Goal: Transaction & Acquisition: Purchase product/service

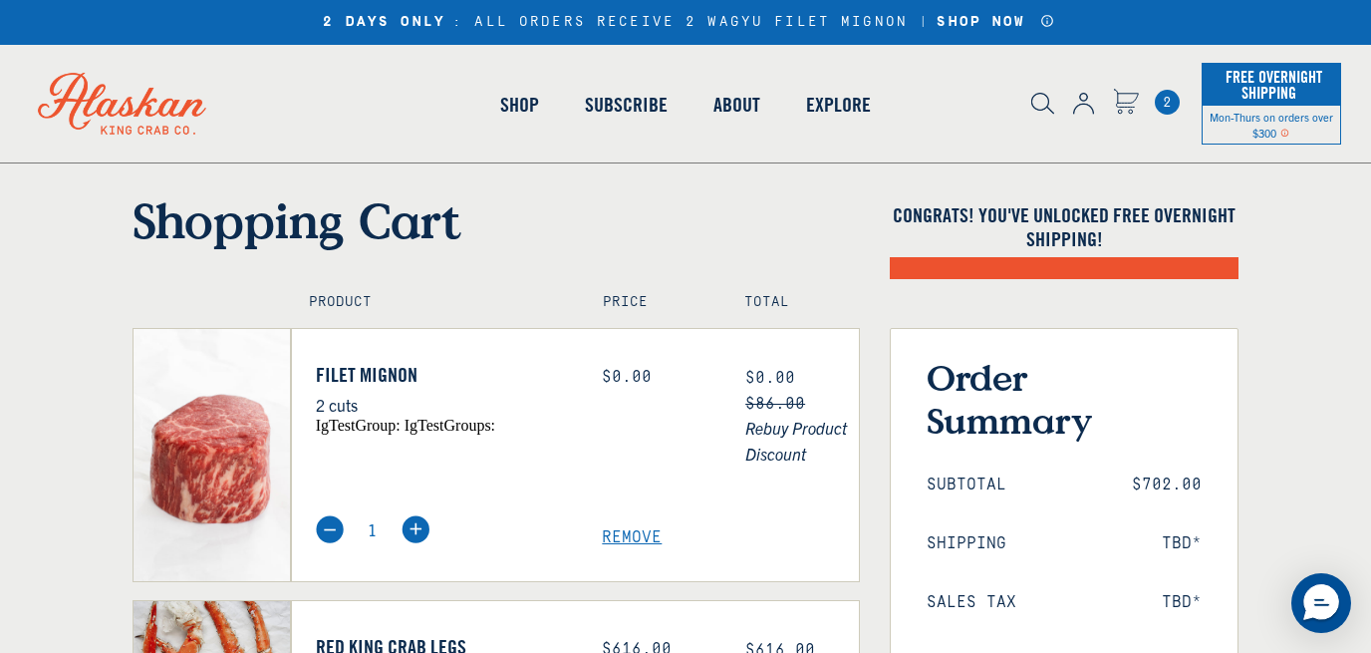
select select "40826592231503"
select select "40826730905679"
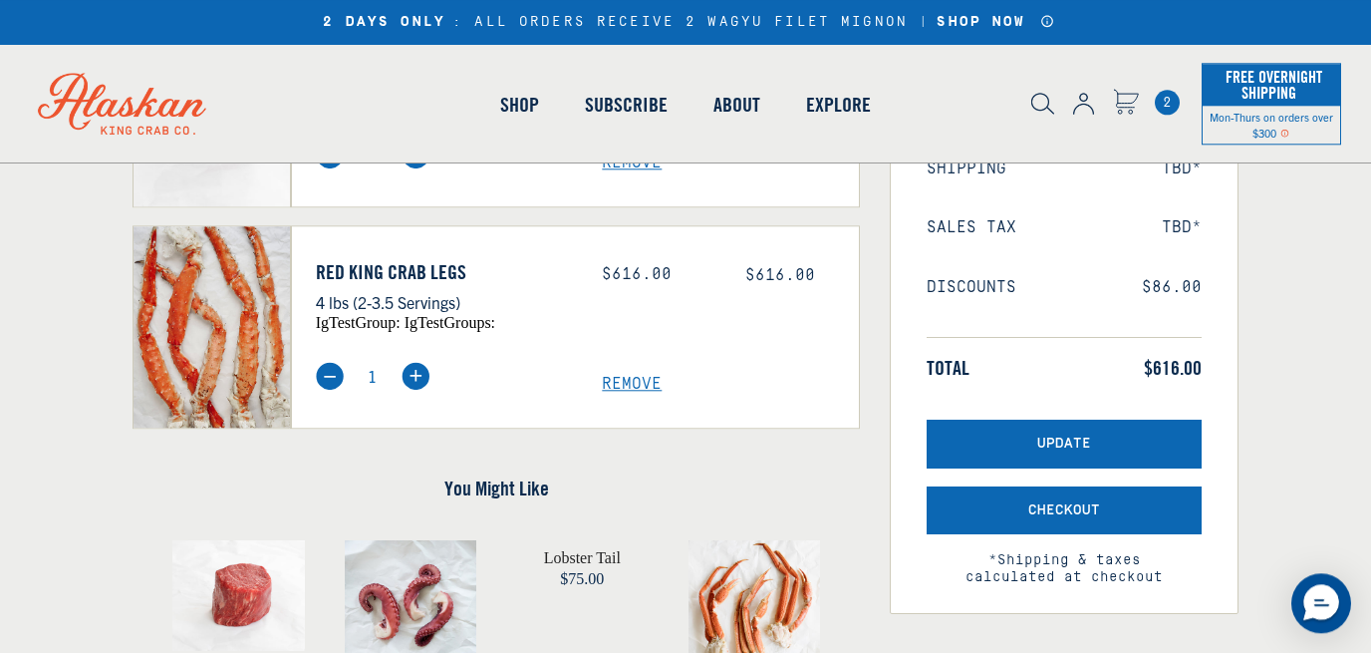
scroll to position [386, 0]
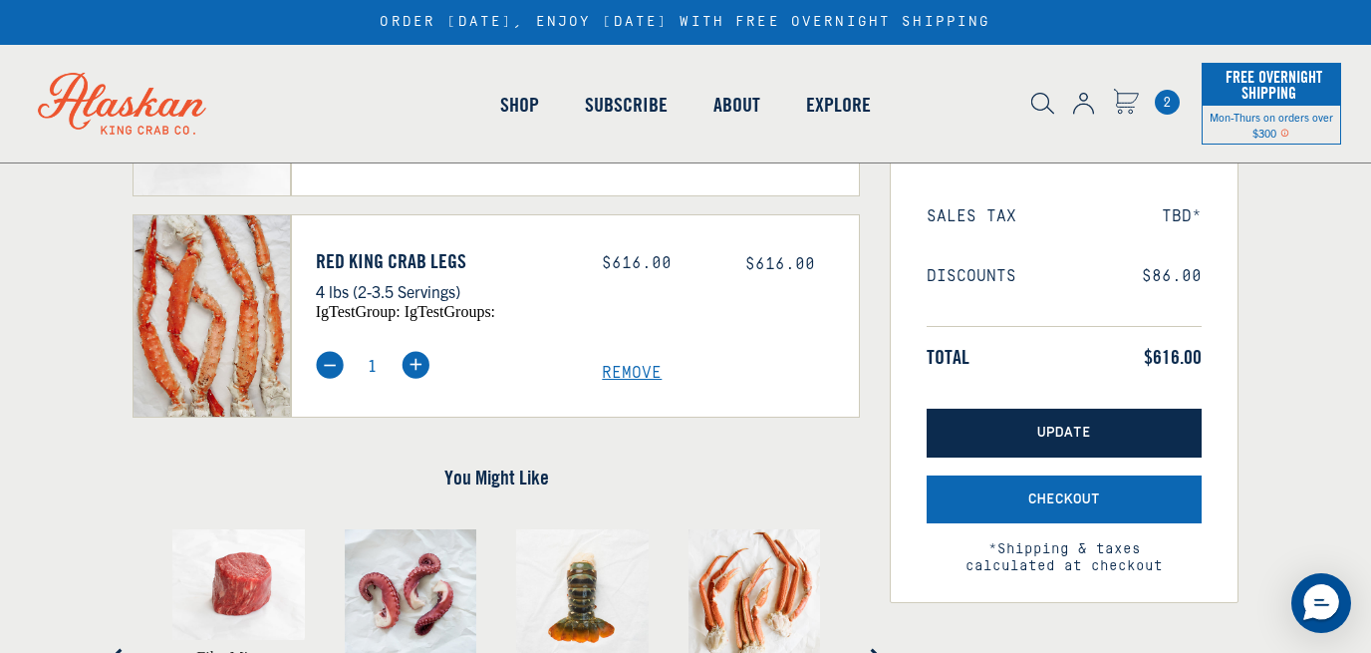
click at [1072, 432] on span "Update" at bounding box center [1065, 433] width 54 height 17
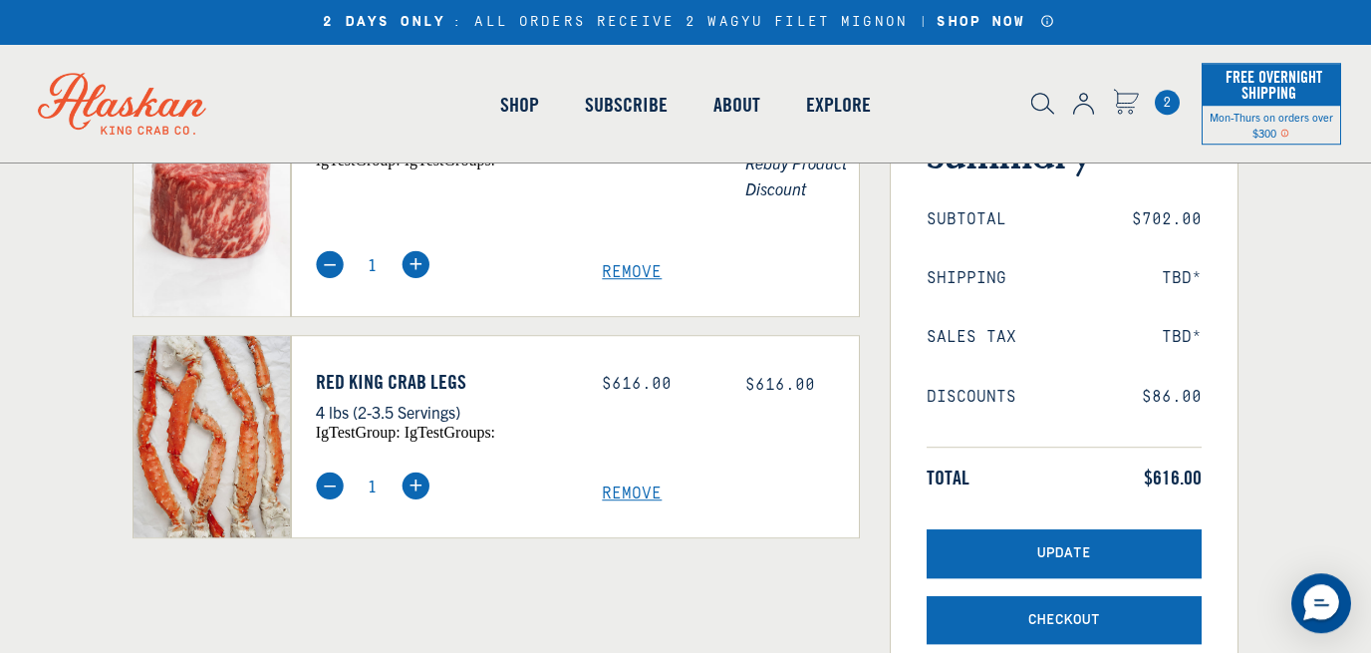
scroll to position [265, 0]
select select "40826592231503"
select select "40826730905679"
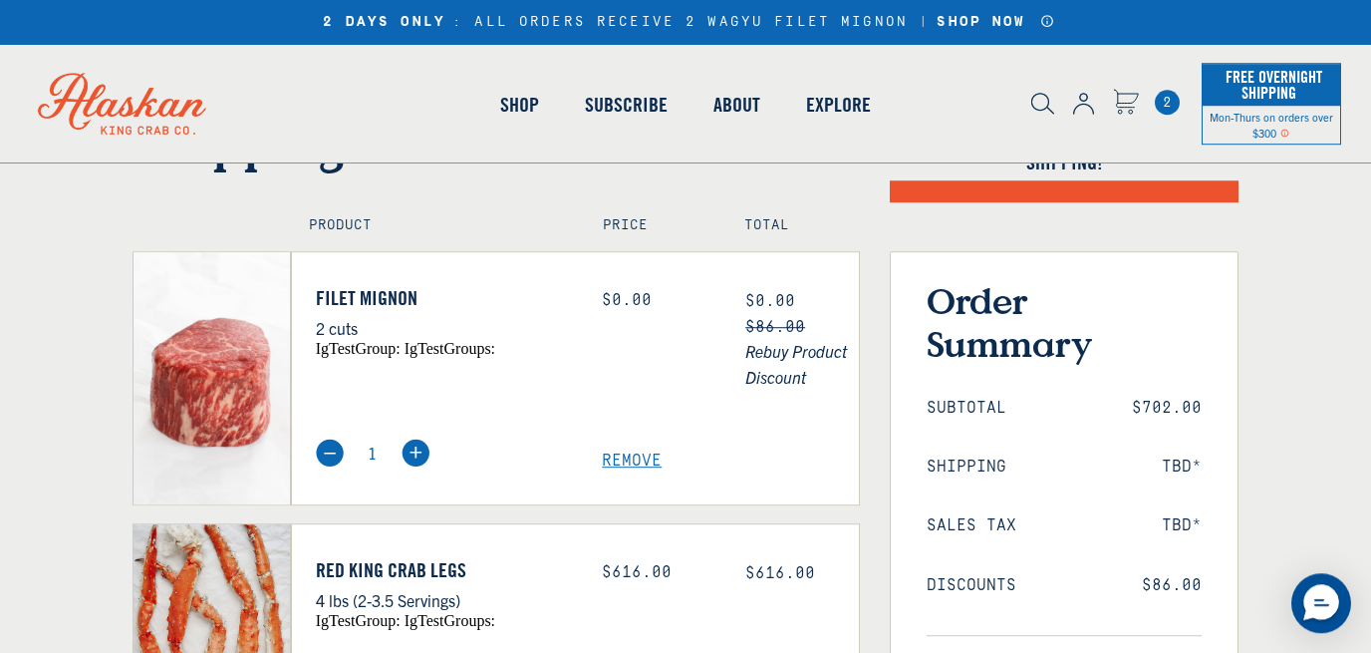
scroll to position [75, 0]
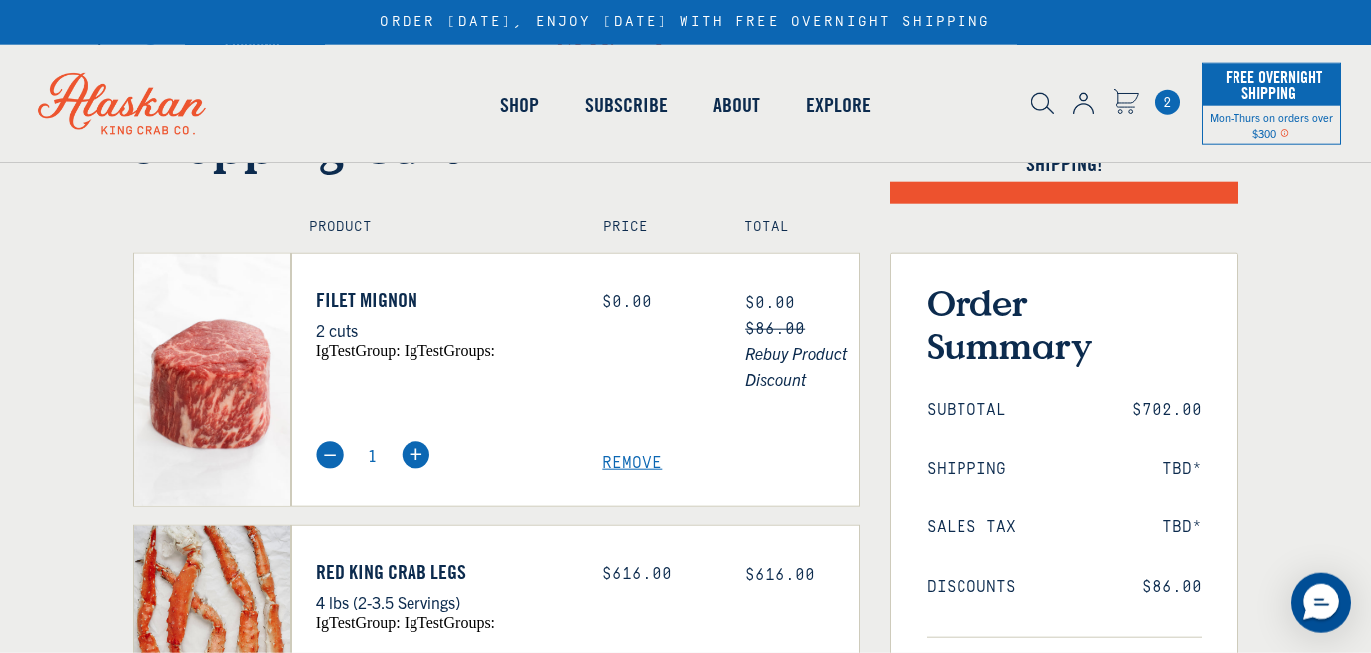
click at [637, 459] on span "Remove" at bounding box center [730, 462] width 257 height 19
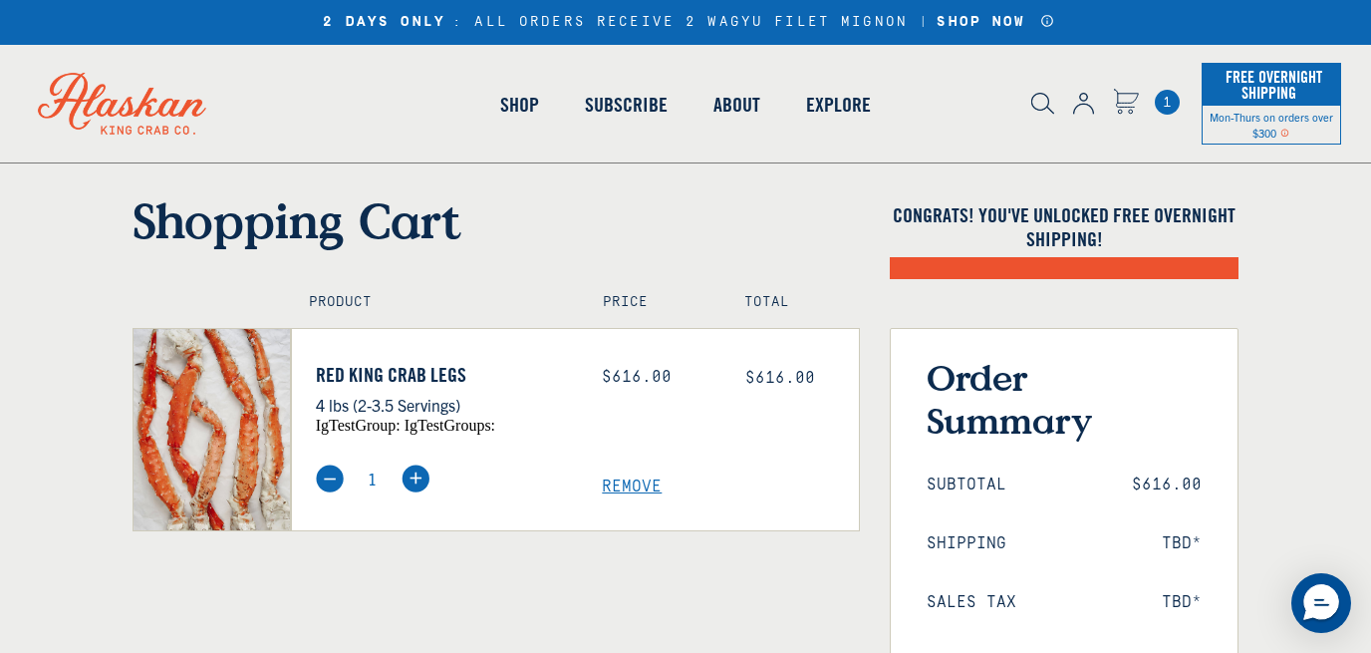
select select "40826592231503"
select select "40826730905679"
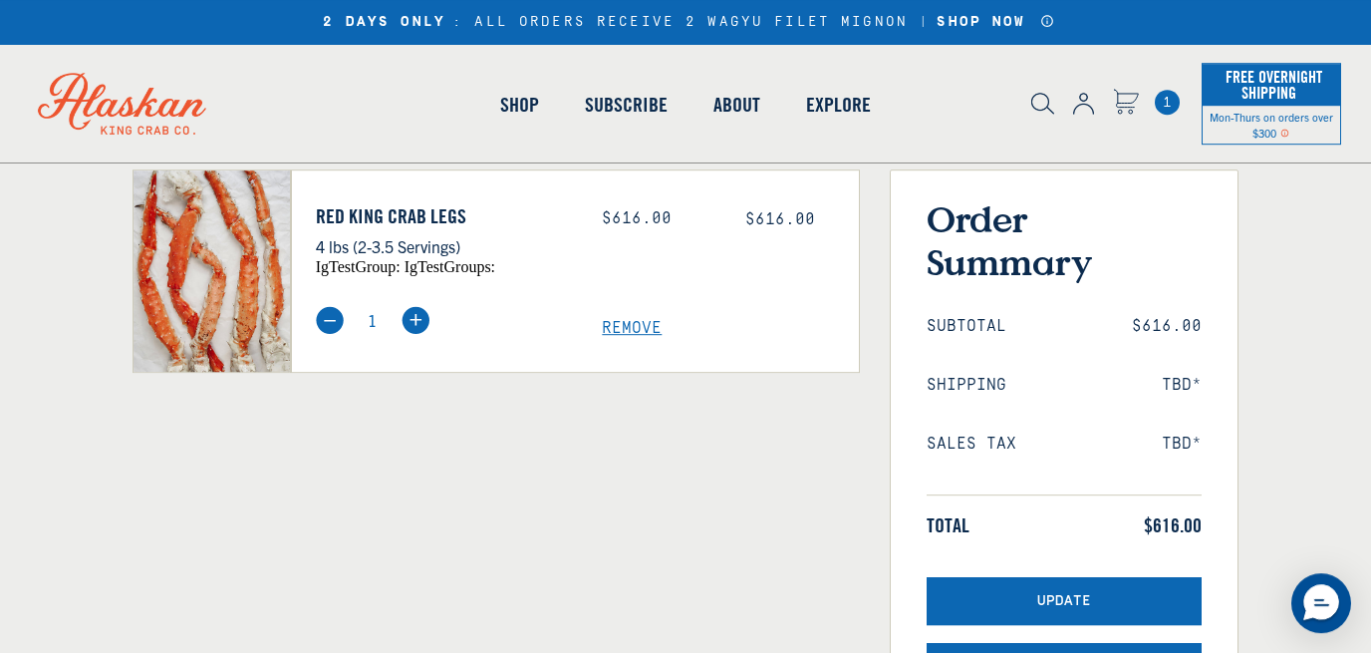
scroll to position [219, 0]
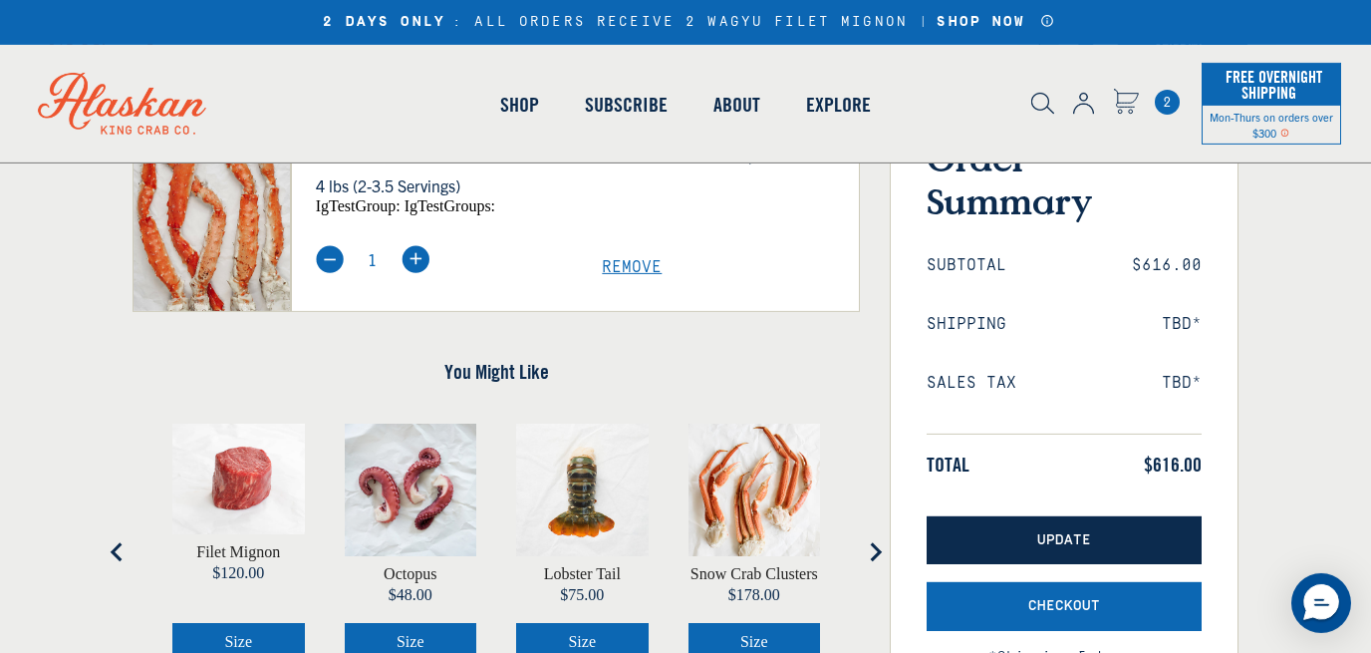
click at [1047, 538] on span "Update" at bounding box center [1065, 540] width 54 height 17
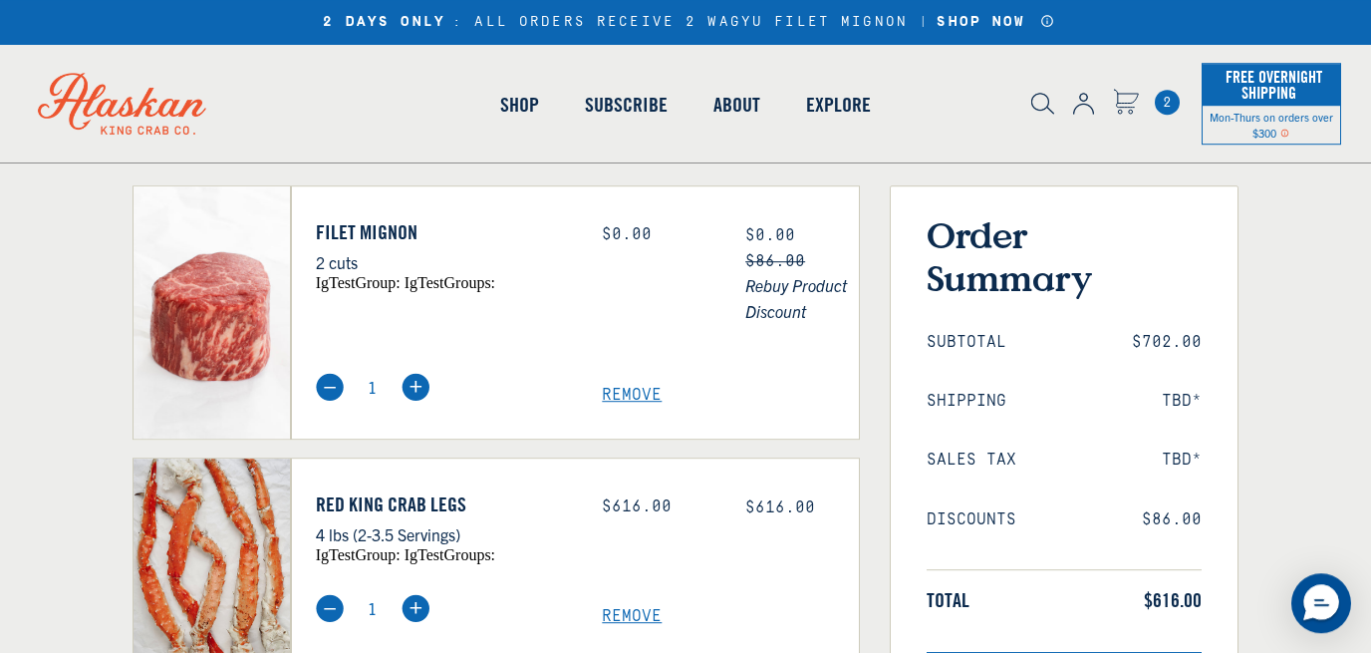
scroll to position [187, 0]
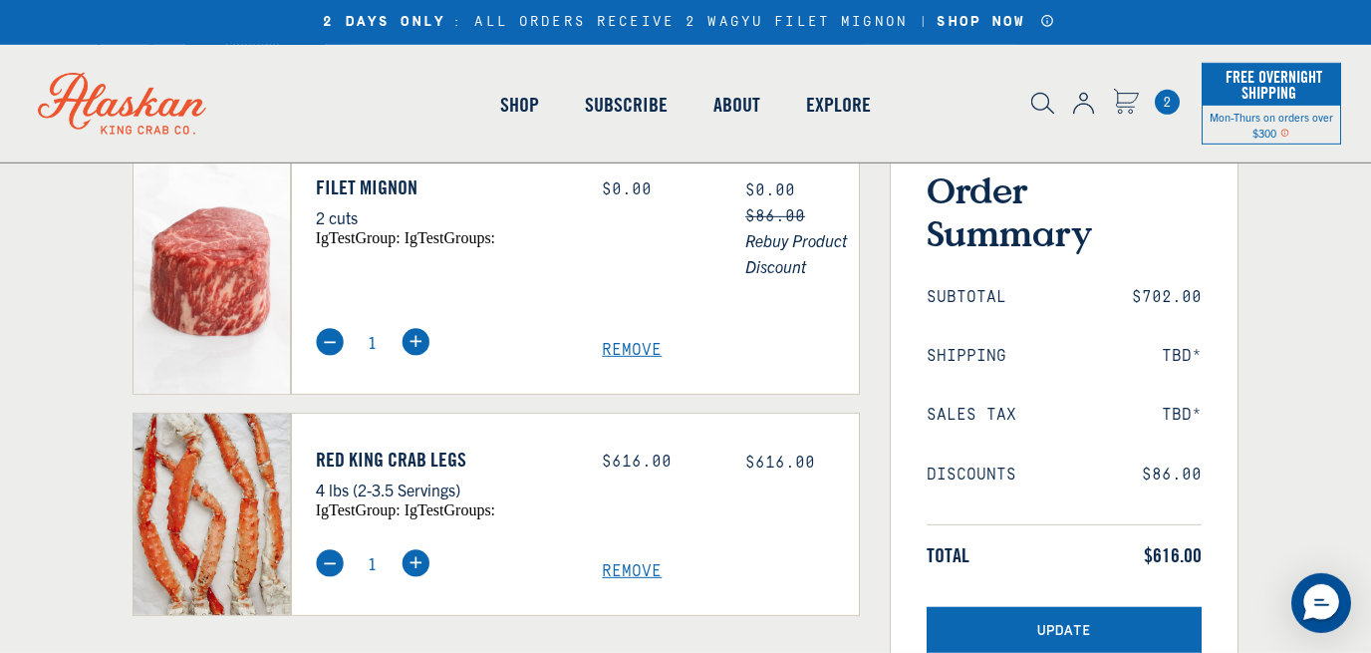
select select "40826592231503"
select select "40826730905679"
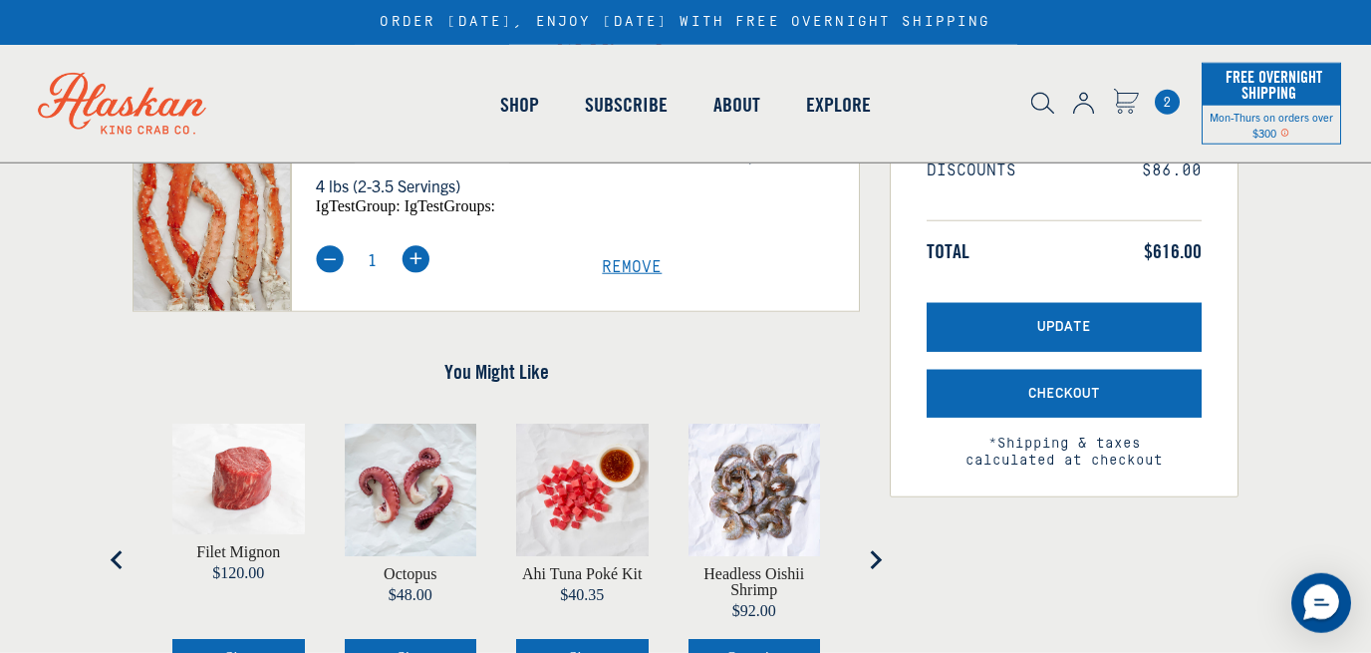
scroll to position [506, 0]
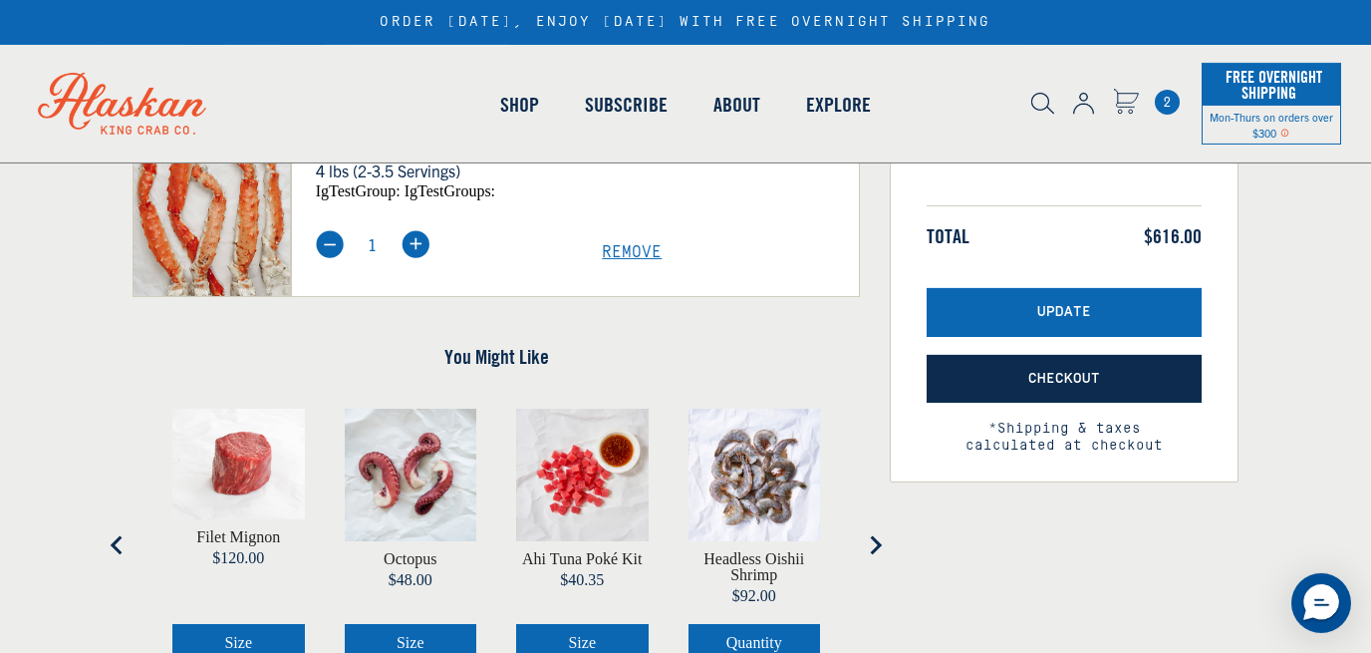
click at [1057, 373] on span "Checkout" at bounding box center [1065, 379] width 72 height 17
